Goal: Transaction & Acquisition: Purchase product/service

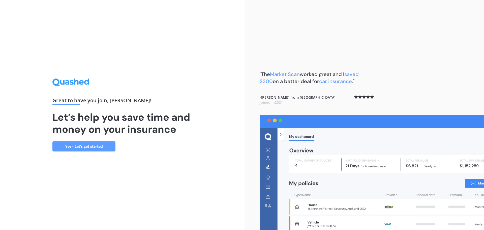
click at [84, 147] on link "Yes - Let’s get started" at bounding box center [83, 146] width 63 height 10
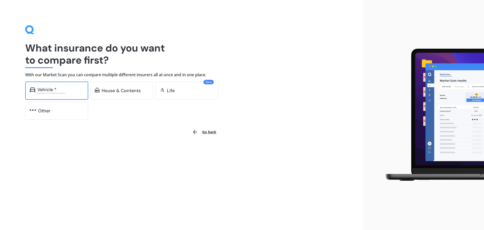
click at [53, 89] on div "Vehicle *" at bounding box center [46, 89] width 19 height 5
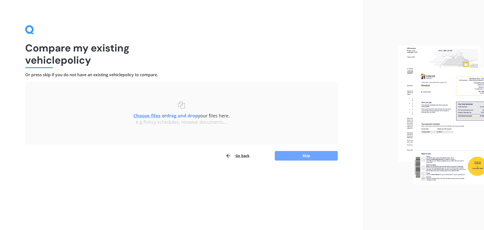
click at [307, 157] on button "Skip" at bounding box center [306, 156] width 63 height 10
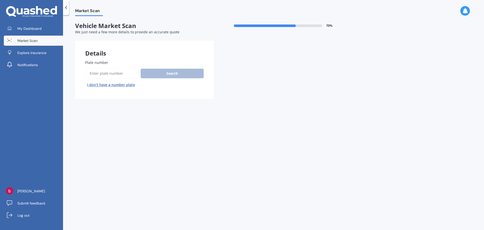
click at [93, 74] on input "Plate number" at bounding box center [111, 73] width 53 height 11
type input "KYU161"
click at [170, 73] on button "Search" at bounding box center [172, 74] width 63 height 10
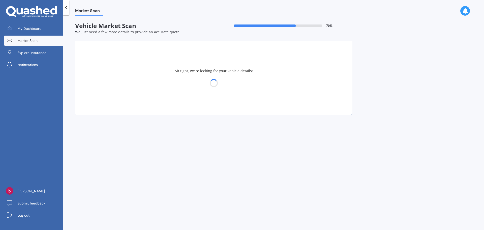
select select "JEEP"
select select "CHEROKEE"
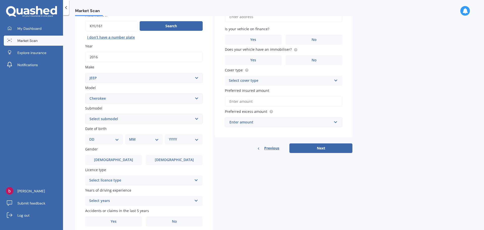
scroll to position [50, 0]
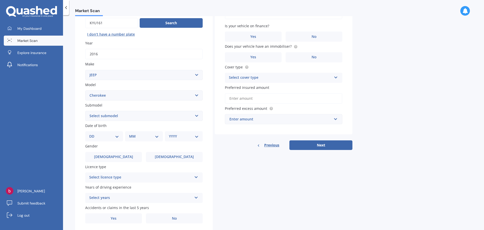
drag, startPoint x: 196, startPoint y: 116, endPoint x: 187, endPoint y: 117, distance: 9.0
click at [196, 116] on select "Select submodel 2.5 4cyl 3.0 6 Cyl 3.7 6 Cyl 4 Cyl Turbo Diesel 4.7 Non-Turbo 6…" at bounding box center [144, 116] width 118 height 10
select select "3.7 6 CYL"
click at [85, 111] on select "Select submodel 2.5 4cyl 3.0 6 Cyl 3.7 6 Cyl 4 Cyl Turbo Diesel 4.7 Non-Turbo 6…" at bounding box center [144, 116] width 118 height 10
click at [195, 116] on select "Select submodel 2.5 4cyl 3.0 6 Cyl 3.7 6 Cyl 4 Cyl Turbo Diesel 4.7 Non-Turbo 6…" at bounding box center [144, 116] width 118 height 10
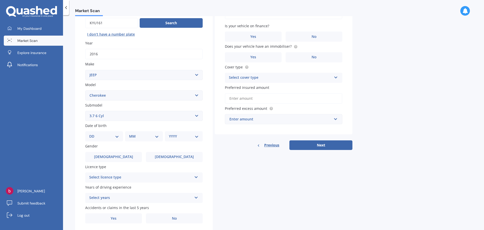
click at [192, 116] on select "Select submodel 2.5 4cyl 3.0 6 Cyl 3.7 6 Cyl 4 Cyl Turbo Diesel 4.7 Non-Turbo 6…" at bounding box center [144, 116] width 118 height 10
click at [110, 137] on select "DD 01 02 03 04 05 06 07 08 09 10 11 12 13 14 15 16 17 18 19 20 21 22 23 24 25 2…" at bounding box center [104, 136] width 30 height 6
select select "02"
click at [93, 133] on select "DD 01 02 03 04 05 06 07 08 09 10 11 12 13 14 15 16 17 18 19 20 21 22 23 24 25 2…" at bounding box center [104, 136] width 30 height 6
click at [150, 135] on select "MM 01 02 03 04 05 06 07 08 09 10 11 12" at bounding box center [145, 136] width 28 height 6
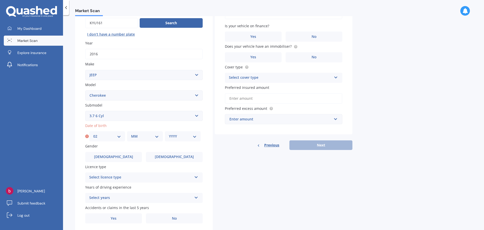
select select "11"
click at [131, 133] on select "MM 01 02 03 04 05 06 07 08 09 10 11 12" at bounding box center [145, 136] width 28 height 6
click at [183, 135] on select "YYYY 2025 2024 2023 2022 2021 2020 2019 2018 2017 2016 2015 2014 2013 2012 2011…" at bounding box center [183, 136] width 28 height 6
select select "1965"
click at [169, 133] on select "YYYY 2025 2024 2023 2022 2021 2020 2019 2018 2017 2016 2015 2014 2013 2012 2011…" at bounding box center [183, 136] width 28 height 6
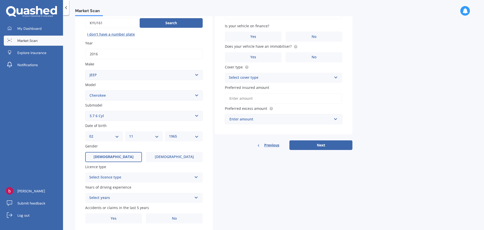
click at [114, 157] on span "[DEMOGRAPHIC_DATA]" at bounding box center [114, 157] width 40 height 4
click at [0, 0] on input "[DEMOGRAPHIC_DATA]" at bounding box center [0, 0] width 0 height 0
click at [118, 178] on div "Select licence type" at bounding box center [140, 177] width 103 height 6
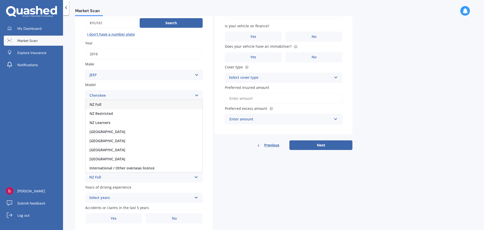
click at [94, 104] on span "NZ Full" at bounding box center [96, 104] width 12 height 5
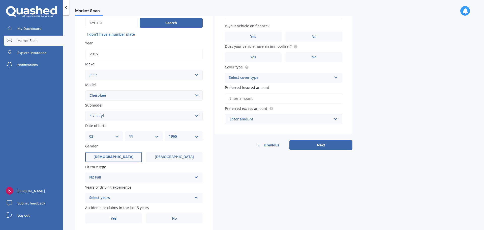
click at [114, 200] on div "Select years" at bounding box center [140, 198] width 103 height 6
click at [99, 150] on span "5 or more years" at bounding box center [103, 151] width 27 height 5
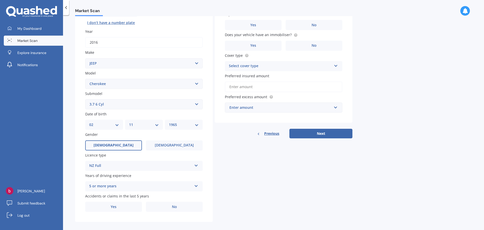
scroll to position [67, 0]
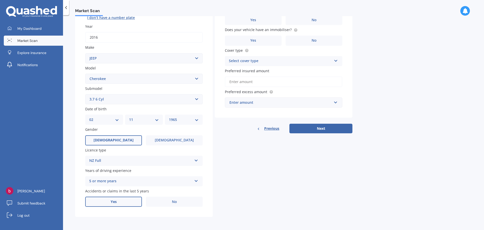
click at [122, 202] on label "Yes" at bounding box center [113, 201] width 57 height 10
click at [0, 0] on input "Yes" at bounding box center [0, 0] width 0 height 0
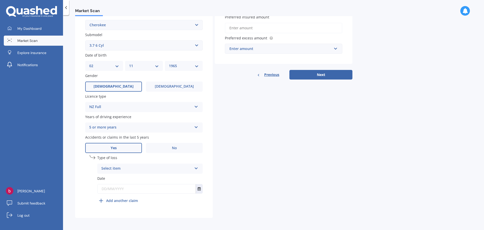
scroll to position [122, 0]
click at [171, 168] on div "Select item" at bounding box center [146, 167] width 91 height 6
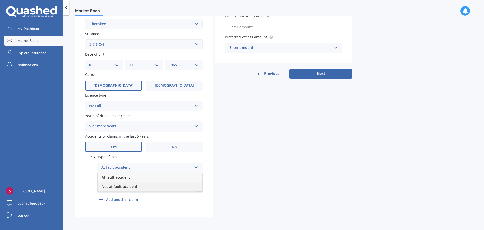
click at [110, 186] on span "Not at fault accident" at bounding box center [120, 186] width 36 height 5
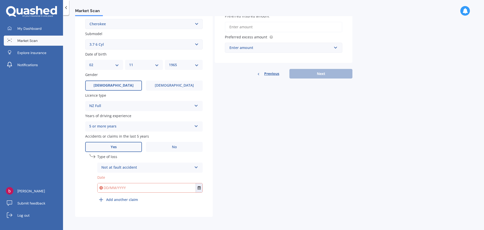
click at [119, 188] on input "text" at bounding box center [147, 187] width 98 height 9
type input "[DATE]"
click at [115, 200] on b "Add another claim" at bounding box center [122, 199] width 32 height 5
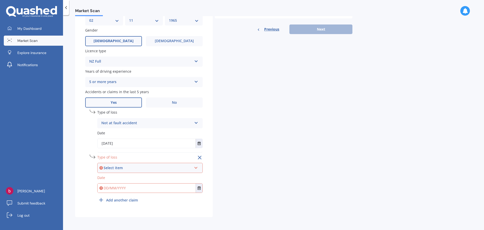
scroll to position [166, 0]
click at [195, 167] on icon at bounding box center [196, 167] width 4 height 4
click at [108, 187] on span "Not at fault accident" at bounding box center [120, 186] width 36 height 5
click at [116, 187] on input "text" at bounding box center [147, 187] width 98 height 9
click at [198, 189] on icon "Select date" at bounding box center [199, 188] width 3 height 4
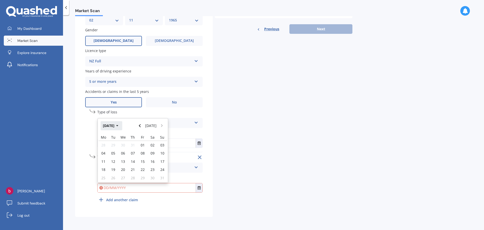
click at [119, 125] on icon "button" at bounding box center [117, 126] width 2 height 4
click at [109, 125] on button "2025" at bounding box center [110, 125] width 18 height 9
click at [142, 142] on span "2021" at bounding box center [141, 141] width 8 height 5
click at [157, 158] on span "Aug" at bounding box center [158, 157] width 7 height 5
click at [151, 170] on span "28" at bounding box center [153, 171] width 4 height 5
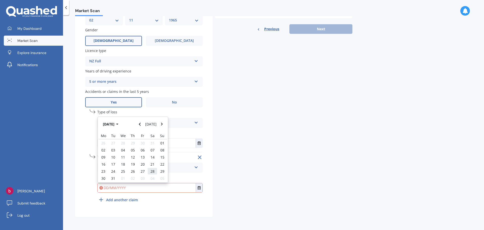
type input "[DATE]"
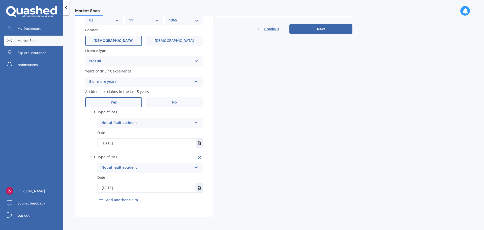
click at [112, 199] on b "Add another claim" at bounding box center [122, 199] width 32 height 5
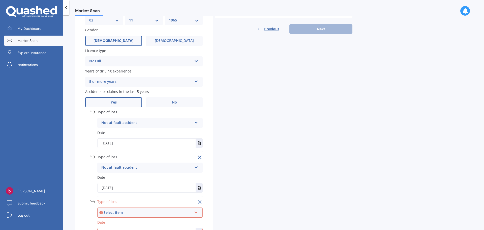
click at [121, 211] on div "Select item" at bounding box center [148, 213] width 88 height 6
click at [114, 202] on span "Not at fault accident" at bounding box center [120, 202] width 36 height 5
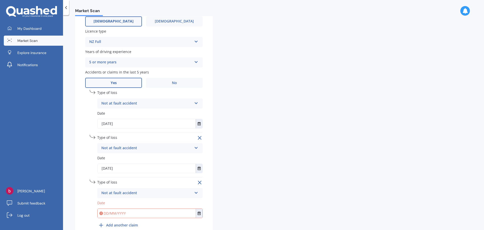
scroll to position [211, 0]
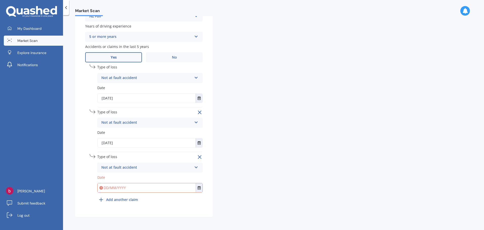
click at [108, 189] on input "text" at bounding box center [147, 187] width 98 height 9
type input "[DATE]"
click at [188, 204] on div "undefined 3 Remove Type of loss Not at fault accident At fault accident Not at …" at bounding box center [149, 179] width 105 height 50
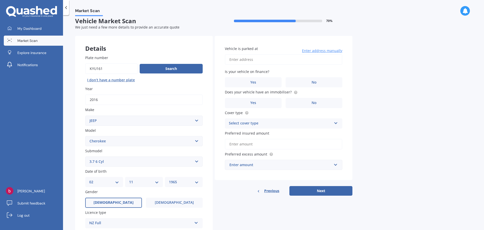
scroll to position [0, 0]
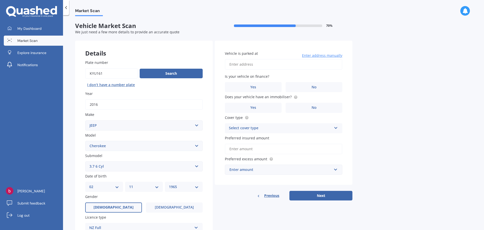
click at [240, 65] on input "Vehicle is parked at" at bounding box center [284, 64] width 118 height 11
click at [268, 65] on input "[STREET_ADDRESS]" at bounding box center [284, 64] width 118 height 11
type input "[STREET_ADDRESS]"
click at [315, 86] on span "No" at bounding box center [314, 87] width 5 height 4
click at [0, 0] on input "No" at bounding box center [0, 0] width 0 height 0
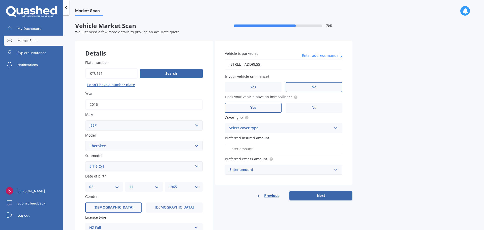
click at [232, 106] on label "Yes" at bounding box center [253, 108] width 57 height 10
click at [0, 0] on input "Yes" at bounding box center [0, 0] width 0 height 0
click at [263, 127] on div "Select cover type" at bounding box center [280, 128] width 103 height 6
click at [240, 138] on span "Comprehensive" at bounding box center [242, 137] width 27 height 5
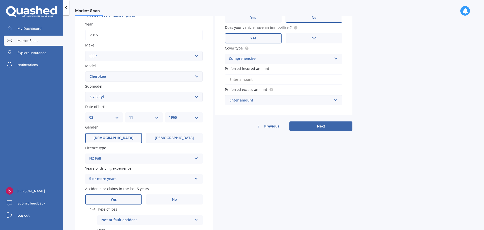
scroll to position [76, 0]
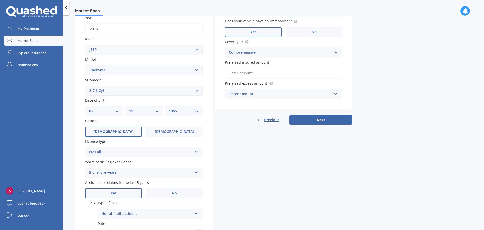
click at [246, 75] on input "Preferred insured amount" at bounding box center [284, 73] width 118 height 11
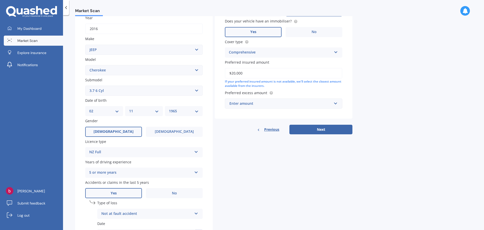
click at [234, 74] on input "$20,000" at bounding box center [284, 73] width 118 height 11
type input "$22,000"
click at [256, 103] on div "Enter amount" at bounding box center [281, 104] width 102 height 6
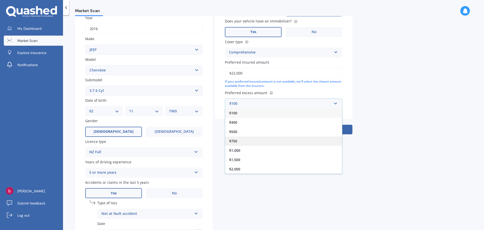
click at [234, 141] on span "$750" at bounding box center [233, 140] width 8 height 5
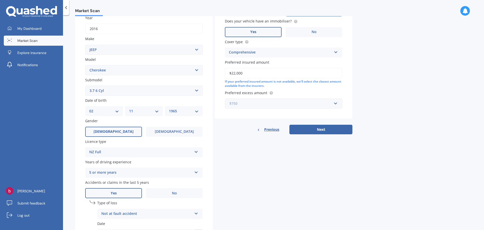
click at [335, 103] on input "text" at bounding box center [281, 104] width 113 height 10
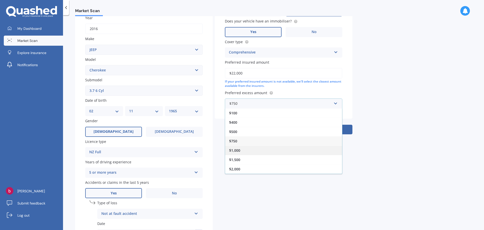
click at [236, 151] on span "$1,000" at bounding box center [234, 150] width 11 height 5
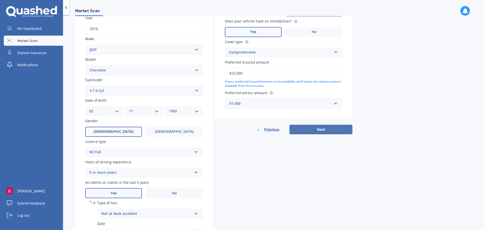
click at [320, 128] on button "Next" at bounding box center [321, 130] width 63 height 10
select select "02"
select select "11"
select select "1965"
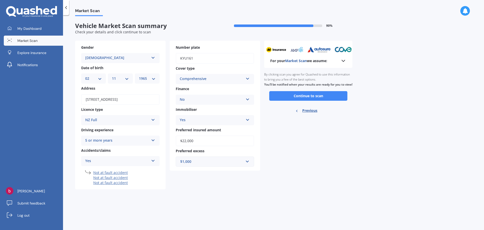
scroll to position [0, 0]
click at [284, 101] on button "Continue to scan" at bounding box center [308, 96] width 78 height 10
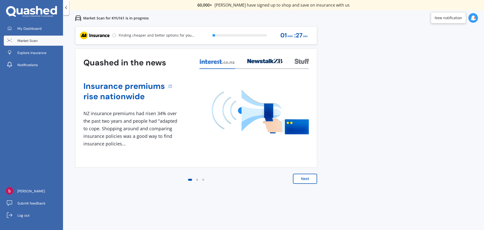
click at [309, 180] on button "Next" at bounding box center [305, 179] width 24 height 10
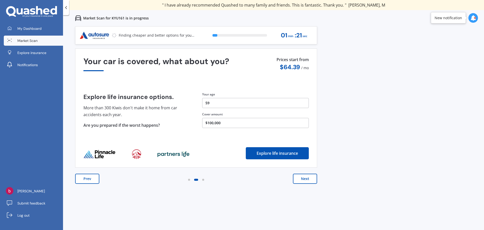
click at [303, 180] on button "Next" at bounding box center [305, 179] width 24 height 10
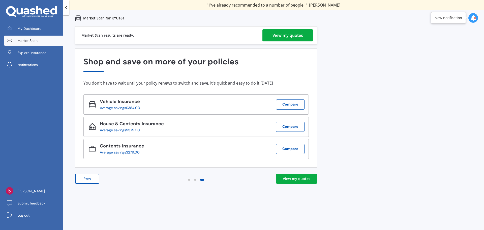
click at [295, 179] on div "View my quotes" at bounding box center [296, 178] width 27 height 5
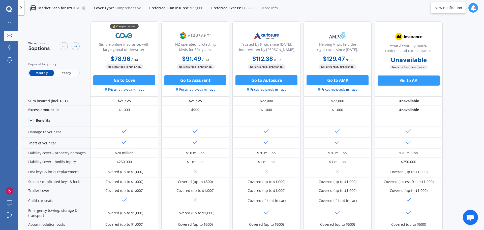
click at [65, 73] on span "Yearly" at bounding box center [66, 73] width 25 height 7
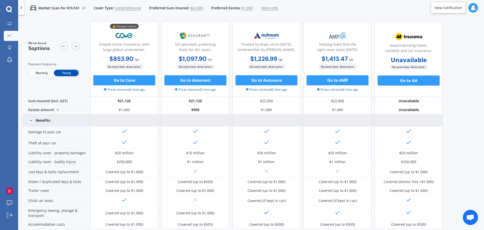
click at [30, 120] on polyline at bounding box center [31, 120] width 3 height 1
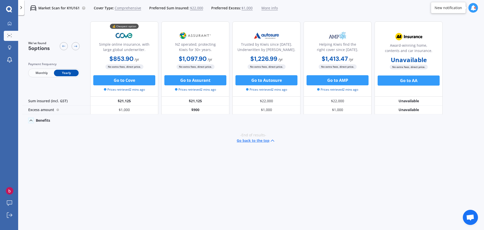
click at [30, 121] on icon at bounding box center [31, 120] width 5 height 5
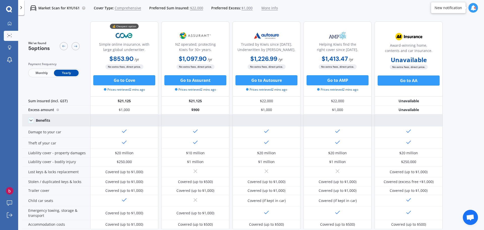
click at [41, 75] on span "Monthly" at bounding box center [41, 73] width 25 height 7
